Goal: Use online tool/utility: Utilize a website feature to perform a specific function

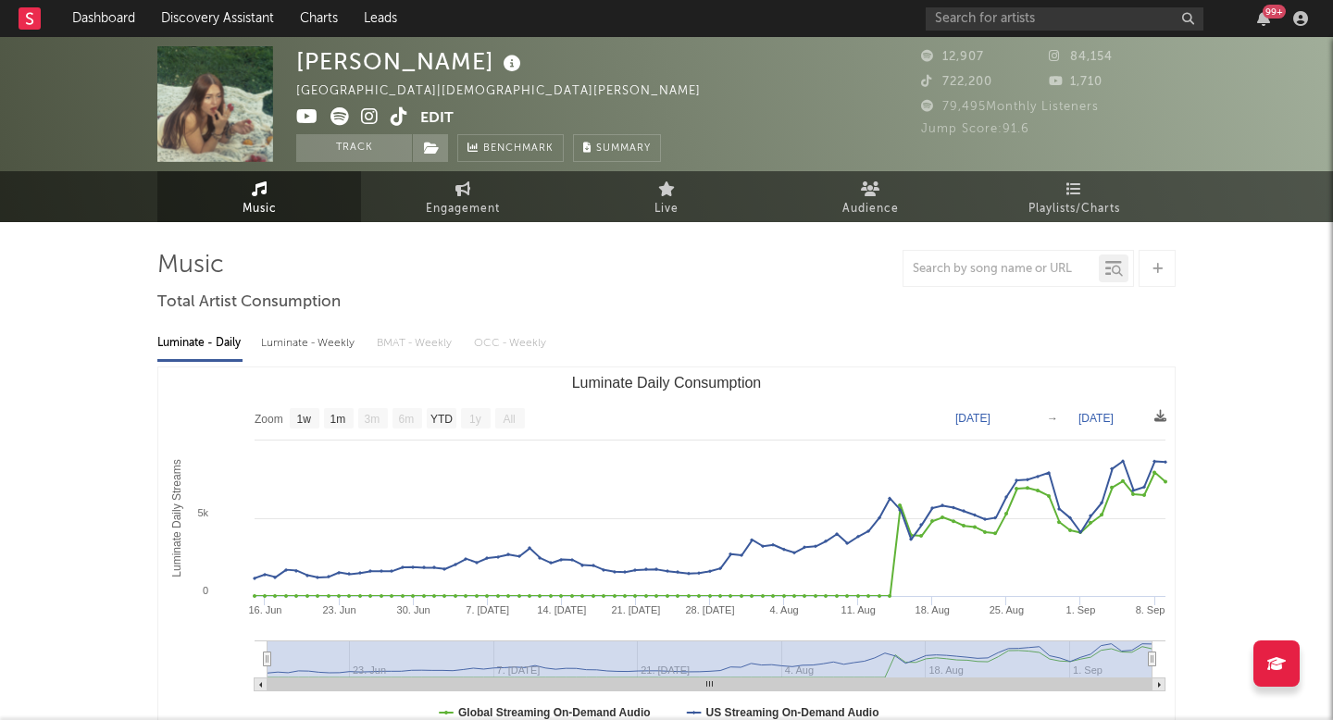
select select "1w"
click at [235, 26] on link "Discovery Assistant" at bounding box center [217, 18] width 139 height 37
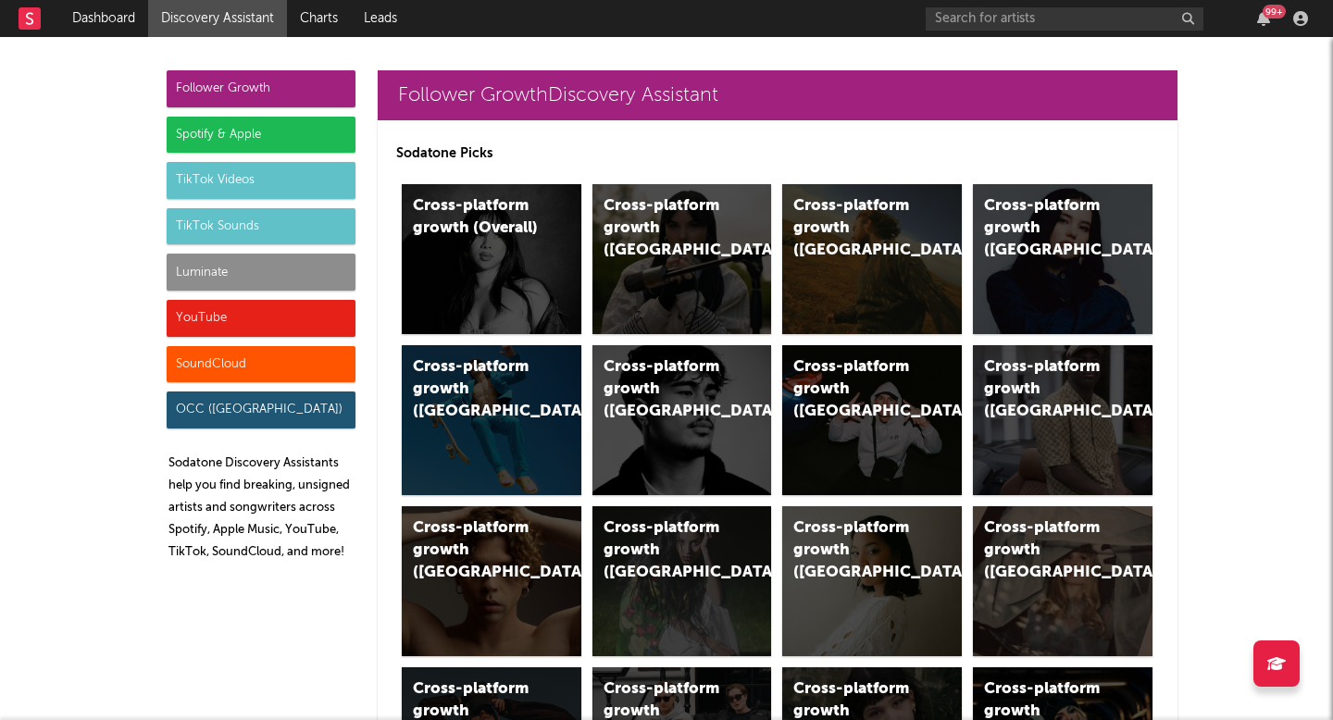
click at [264, 258] on div "Luminate" at bounding box center [261, 272] width 189 height 37
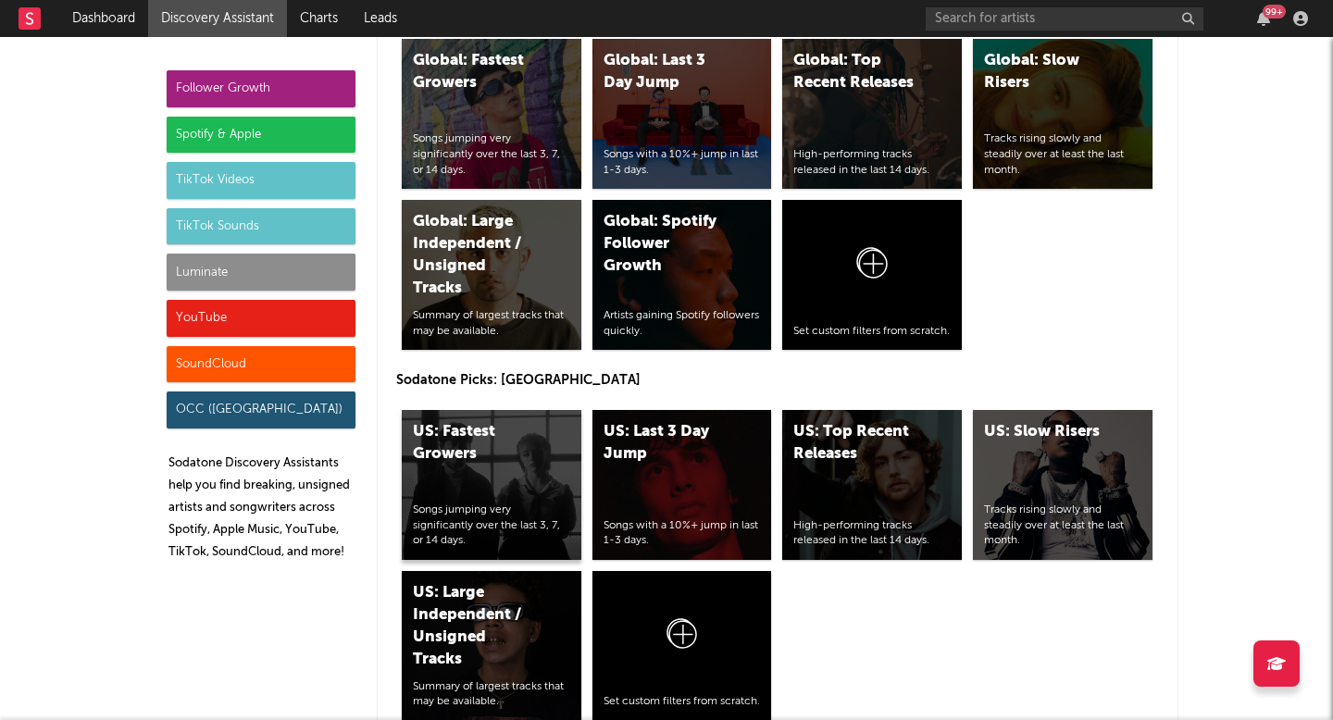
scroll to position [9323, 0]
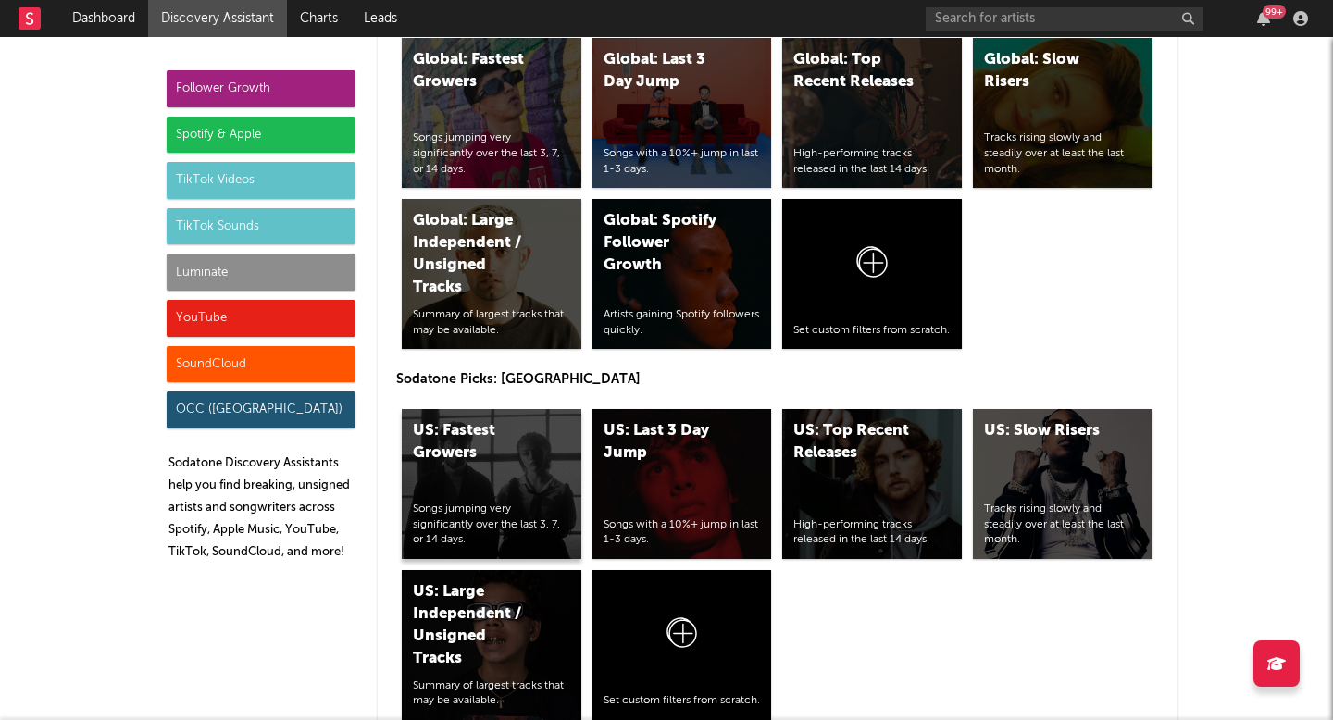
click at [490, 480] on div "US: Fastest Growers Songs jumping very significantly over the last 3, 7, or 14 …" at bounding box center [492, 484] width 180 height 150
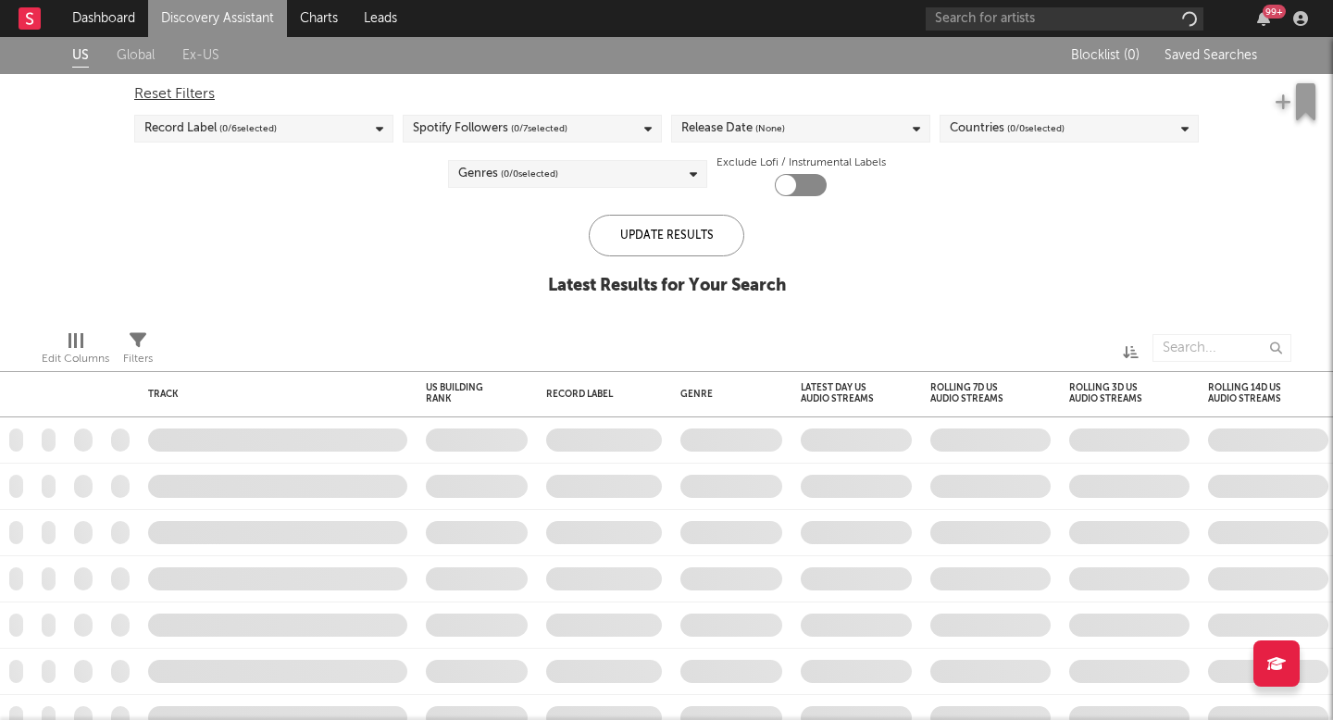
checkbox input "true"
